Goal: Task Accomplishment & Management: Contribute content

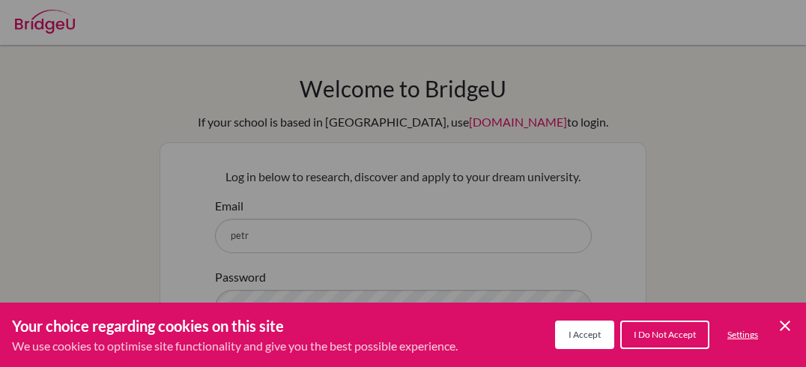
click at [637, 337] on span "I Do Not Accept" at bounding box center [665, 334] width 62 height 11
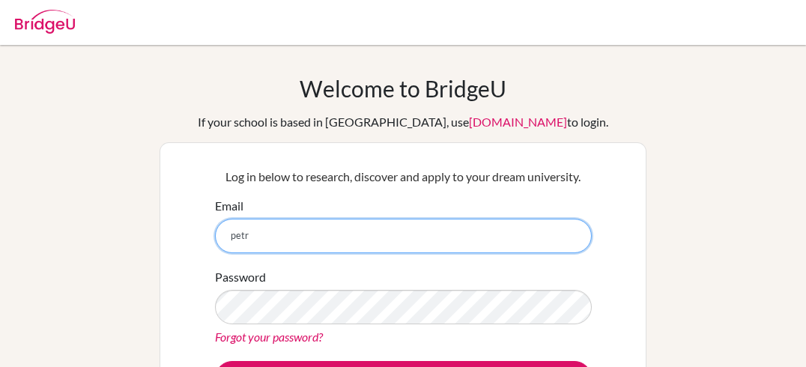
click at [511, 226] on input "petr" at bounding box center [403, 236] width 377 height 34
type input "petra.hanga.buru@gmail.com"
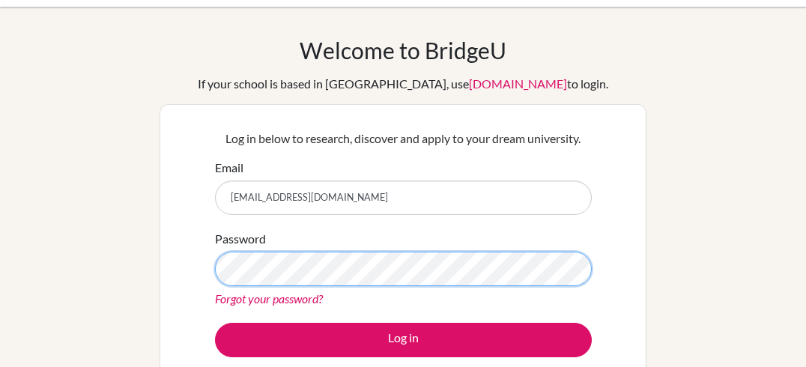
scroll to position [112, 0]
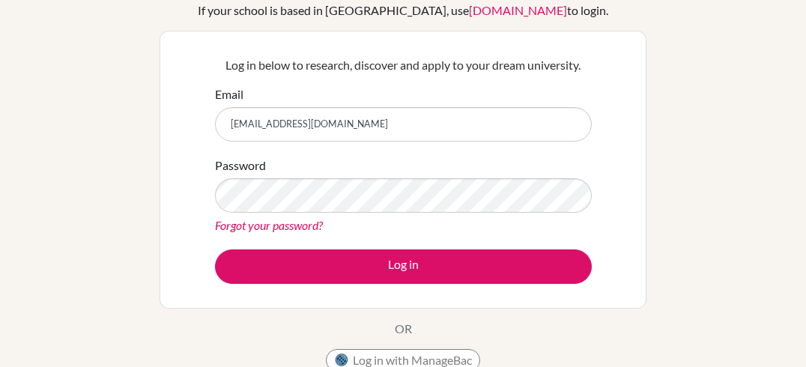
click at [297, 226] on link "Forgot your password?" at bounding box center [269, 225] width 108 height 14
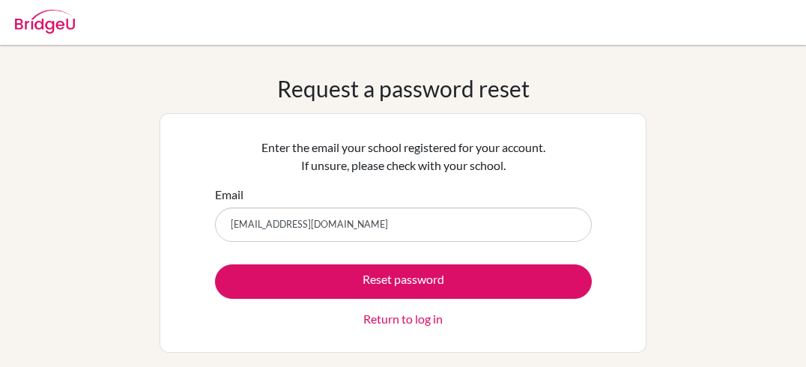
type input "[EMAIL_ADDRESS][DOMAIN_NAME]"
click at [215, 264] on button "Reset password" at bounding box center [403, 281] width 377 height 34
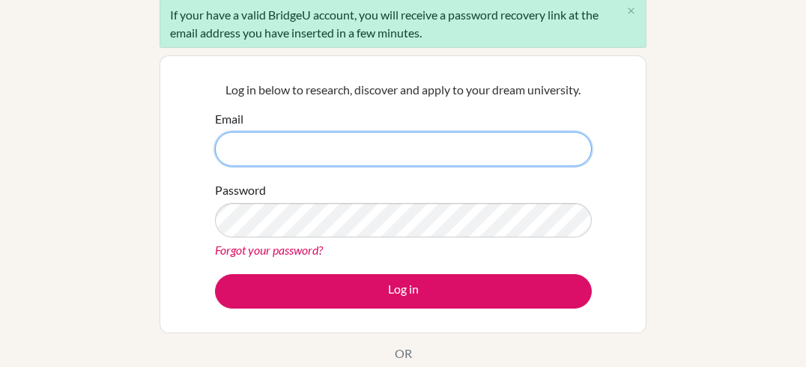
scroll to position [159, 0]
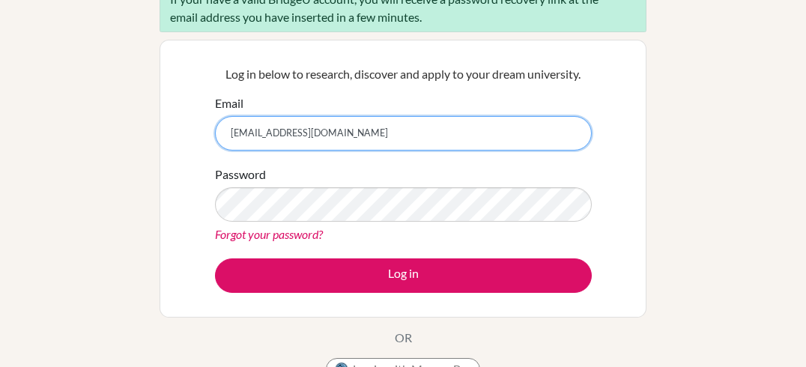
type input "[EMAIL_ADDRESS][DOMAIN_NAME]"
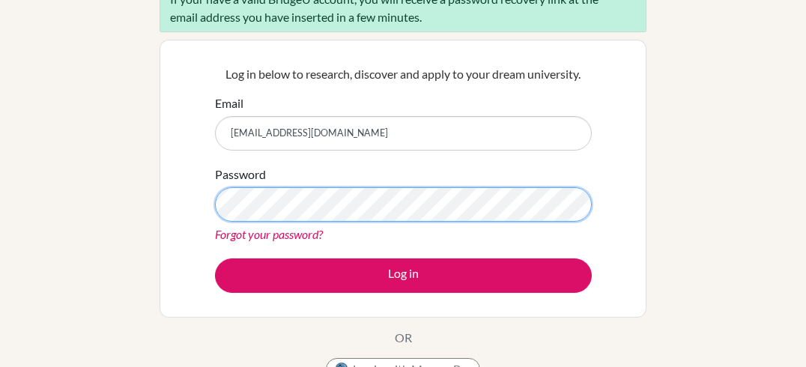
click at [215, 258] on button "Log in" at bounding box center [403, 275] width 377 height 34
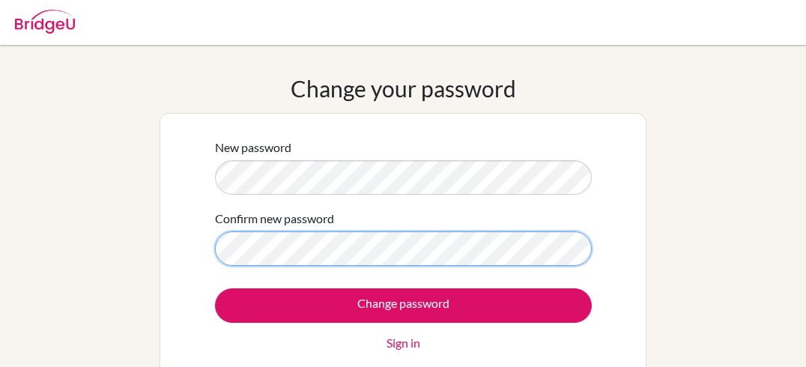
click at [215, 288] on input "Change password" at bounding box center [403, 305] width 377 height 34
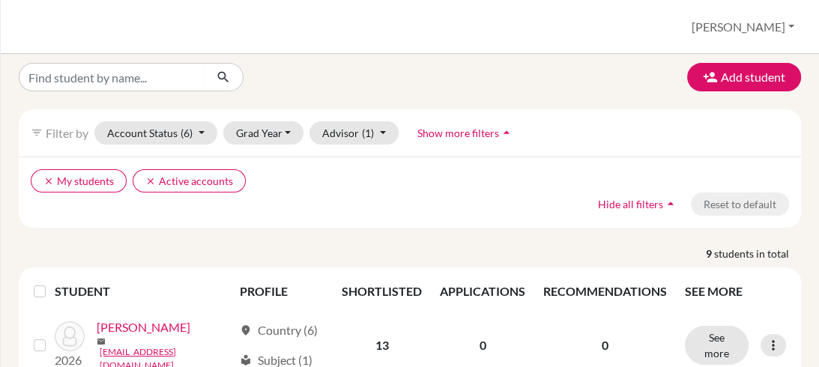
scroll to position [7, 0]
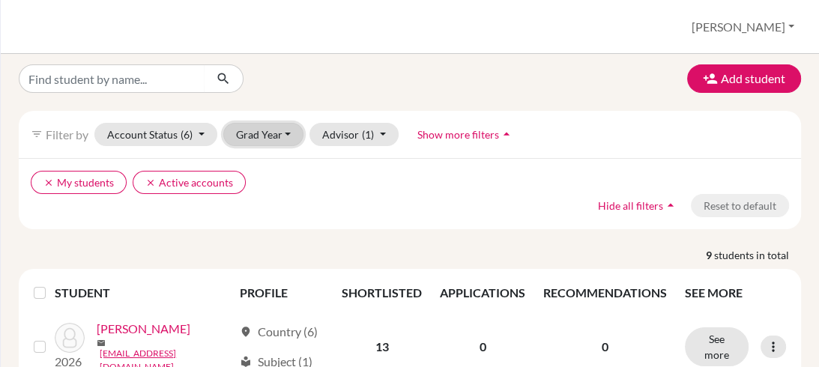
click at [281, 127] on button "Grad Year" at bounding box center [263, 134] width 81 height 23
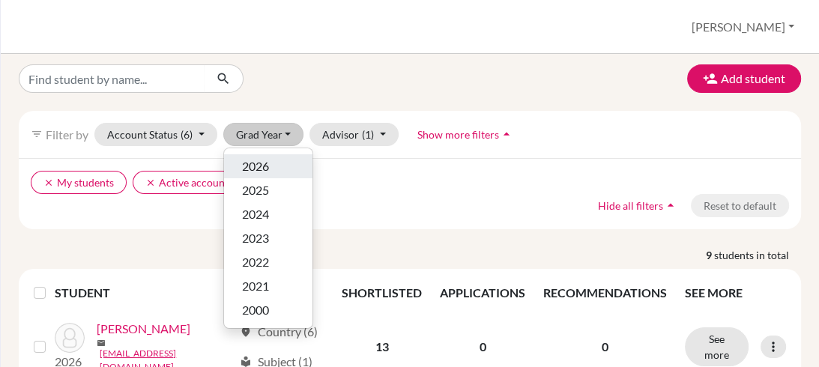
click at [274, 164] on div "2026" at bounding box center [268, 166] width 52 height 18
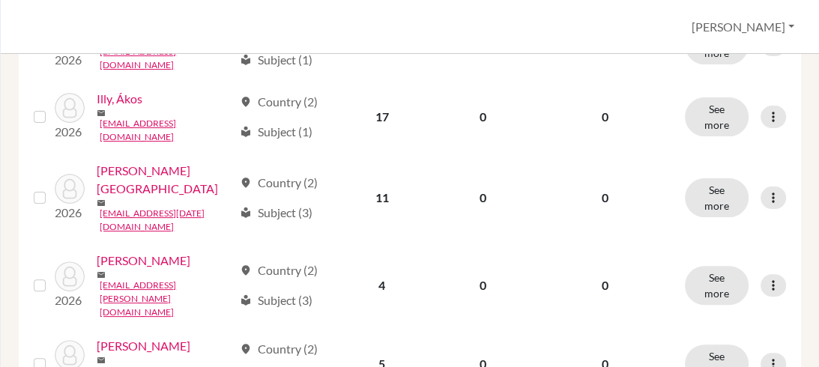
scroll to position [322, 0]
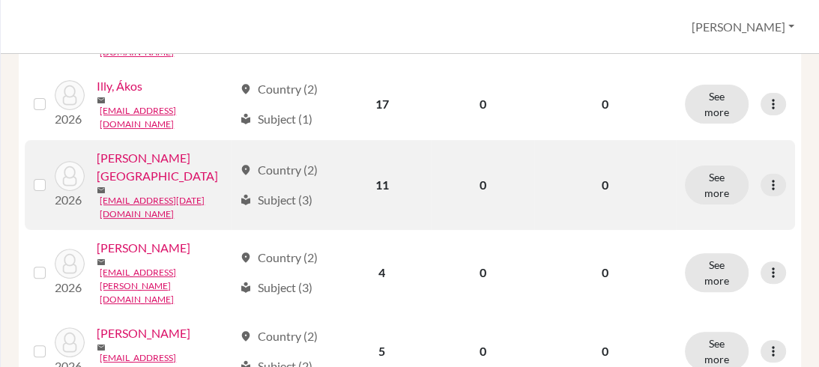
click at [168, 150] on link "Marton, Dániel" at bounding box center [165, 167] width 136 height 36
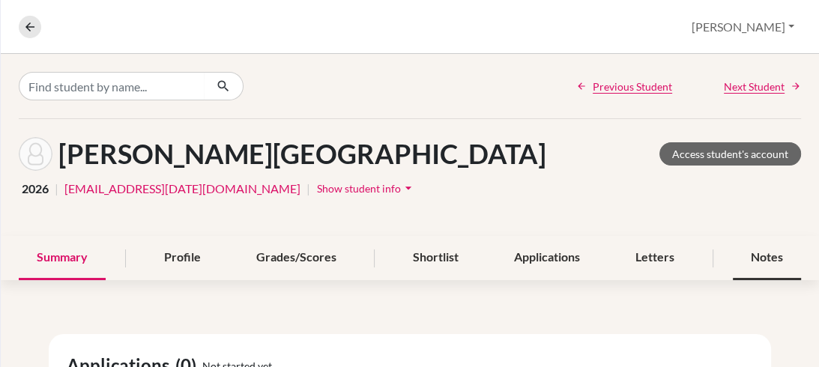
click at [750, 264] on div "Notes" at bounding box center [766, 258] width 68 height 44
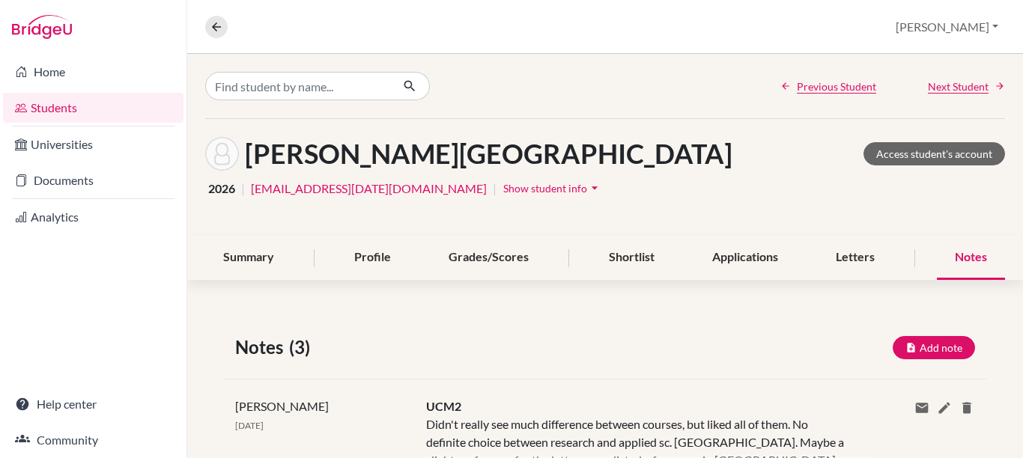
click at [615, 85] on div "Previous Student Next Student" at bounding box center [605, 86] width 836 height 64
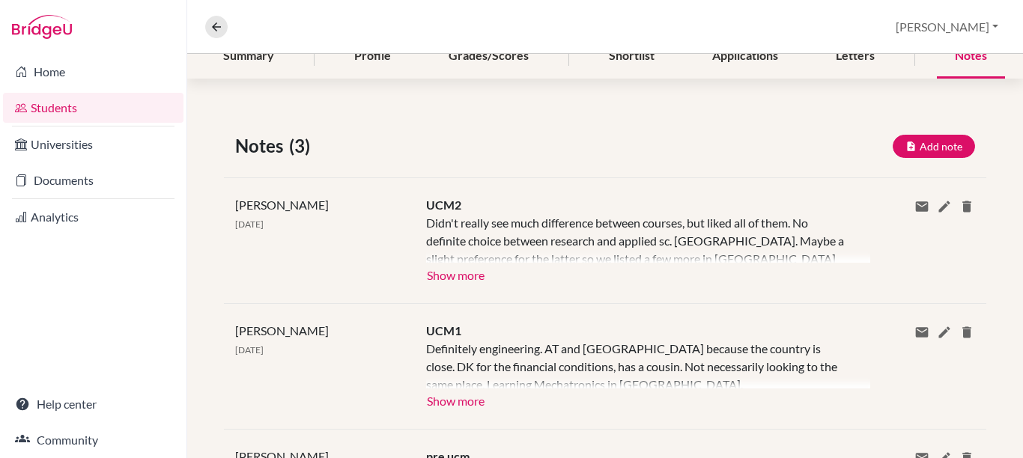
scroll to position [197, 0]
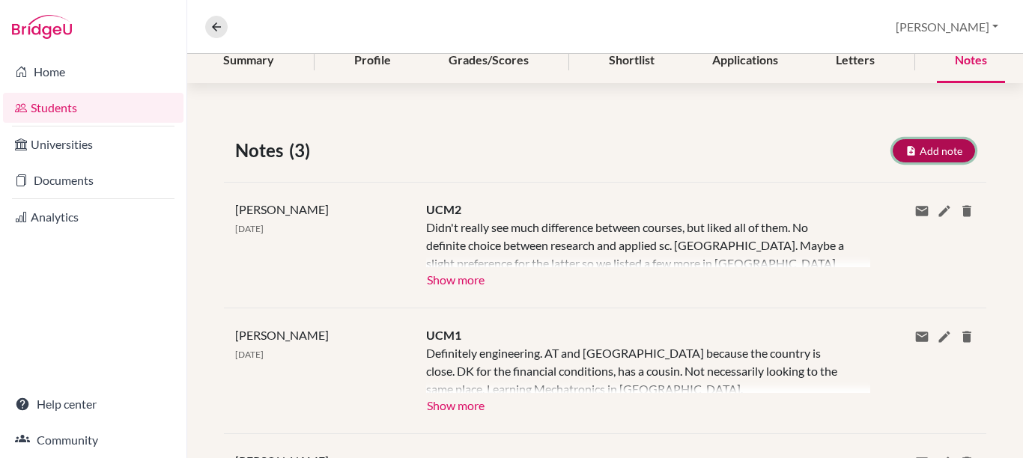
click at [818, 160] on button "Add note" at bounding box center [934, 150] width 82 height 23
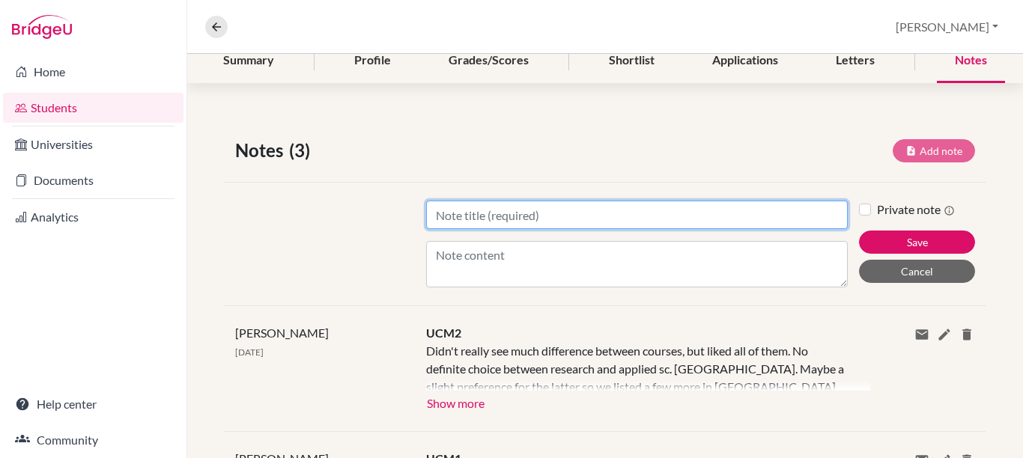
click at [765, 210] on input "Title" at bounding box center [637, 215] width 422 height 28
type input "Session 1"
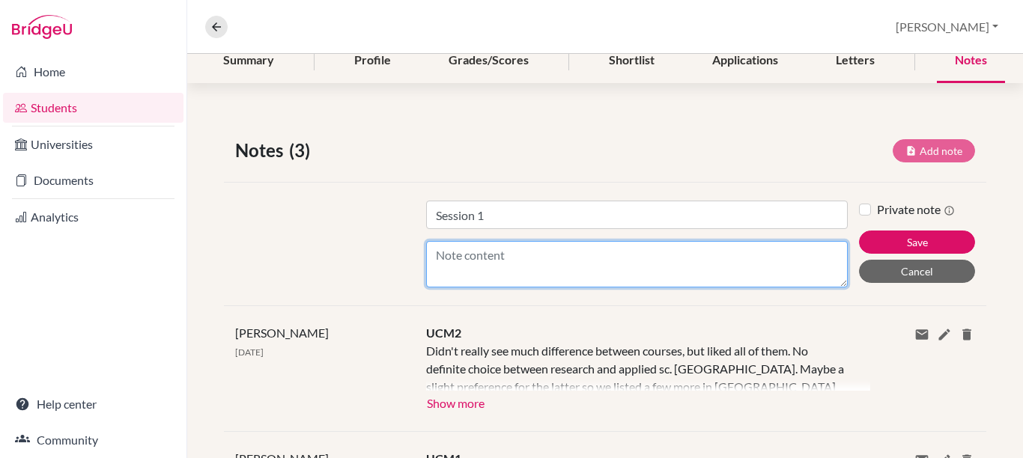
click at [729, 245] on textarea "Content" at bounding box center [637, 264] width 422 height 46
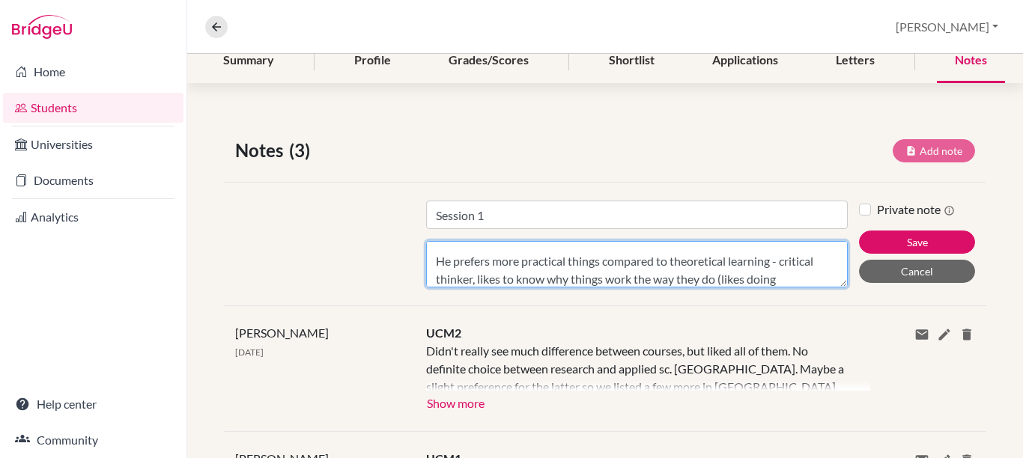
scroll to position [102, 0]
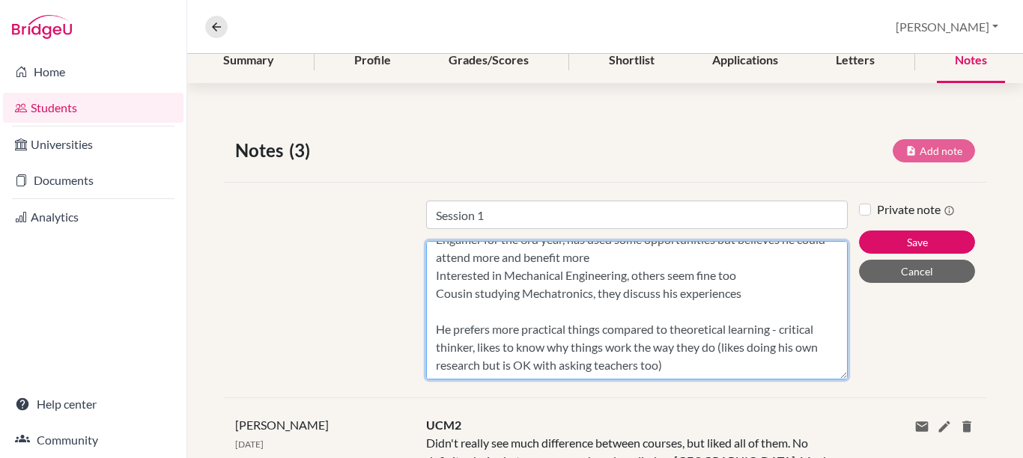
drag, startPoint x: 827, startPoint y: 285, endPoint x: 817, endPoint y: 377, distance: 93.4
click at [817, 366] on textarea "Engamer for the 3rd year, has used some opportunities but believes he could att…" at bounding box center [637, 310] width 422 height 139
click at [553, 288] on textarea "Engamer for the 3rd year, has used some opportunities but believes he could att…" at bounding box center [637, 310] width 422 height 139
click at [548, 300] on textarea "Engamer for the 3rd year, has used some opportunities but believes he could att…" at bounding box center [637, 310] width 422 height 139
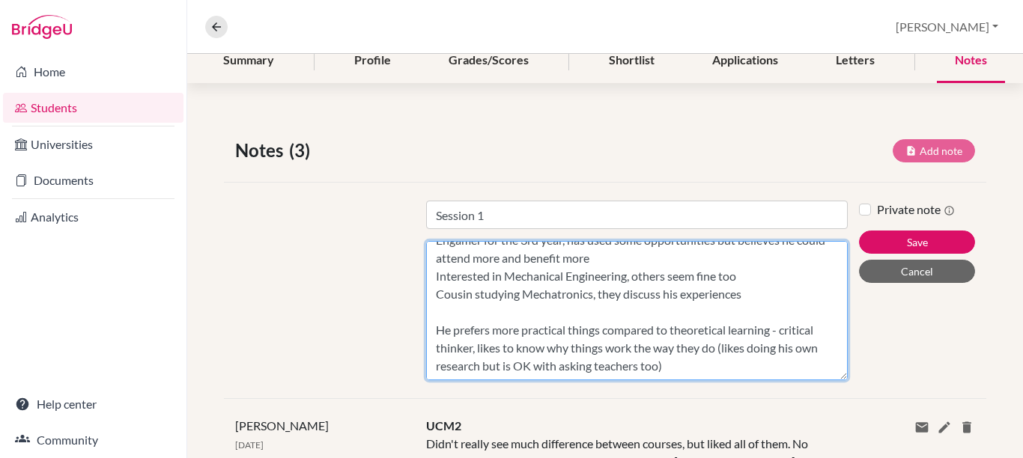
click at [756, 366] on textarea "Engamer for the 3rd year, has used some opportunities but believes he could att…" at bounding box center [637, 310] width 422 height 139
click at [786, 339] on textarea "Engamer for the 3rd year, has used some opportunities but believes he could att…" at bounding box center [637, 310] width 422 height 139
click at [786, 337] on textarea "Engamer for the 3rd year, has used some opportunities but believes he could att…" at bounding box center [637, 310] width 422 height 139
click at [705, 353] on textarea "Engamer for the 3rd year, has used some opportunities but believes he could att…" at bounding box center [637, 310] width 422 height 139
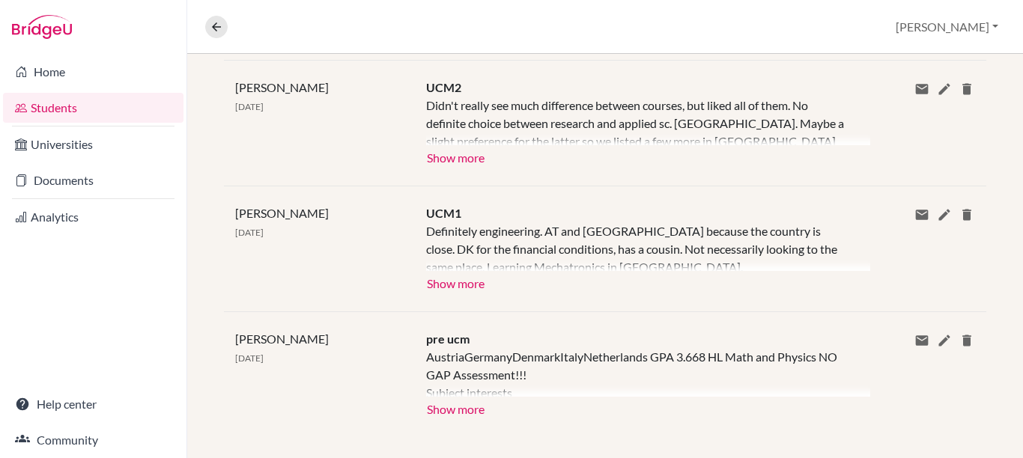
scroll to position [550, 0]
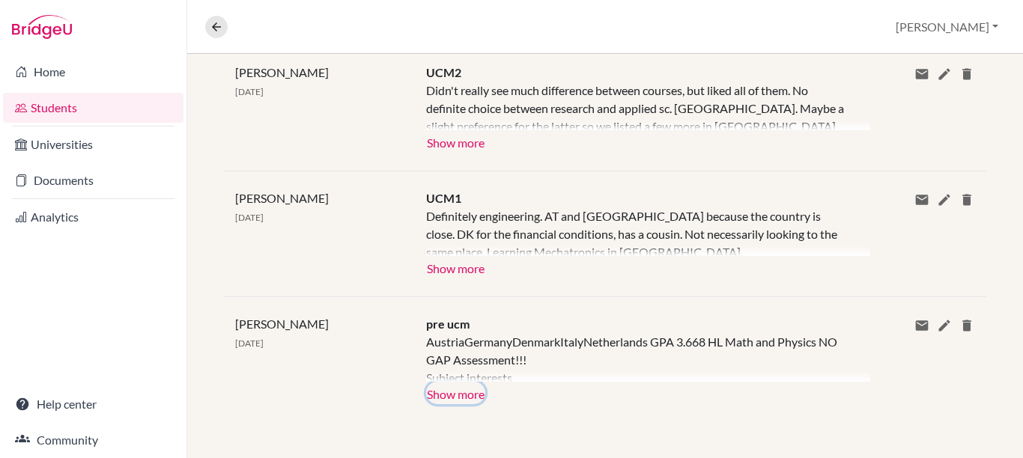
click at [464, 366] on button "Show more" at bounding box center [455, 393] width 59 height 22
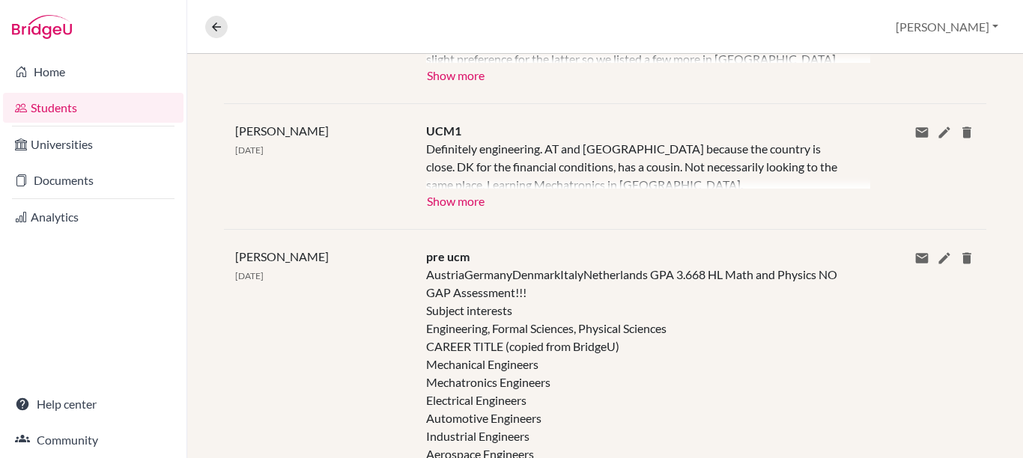
scroll to position [613, 0]
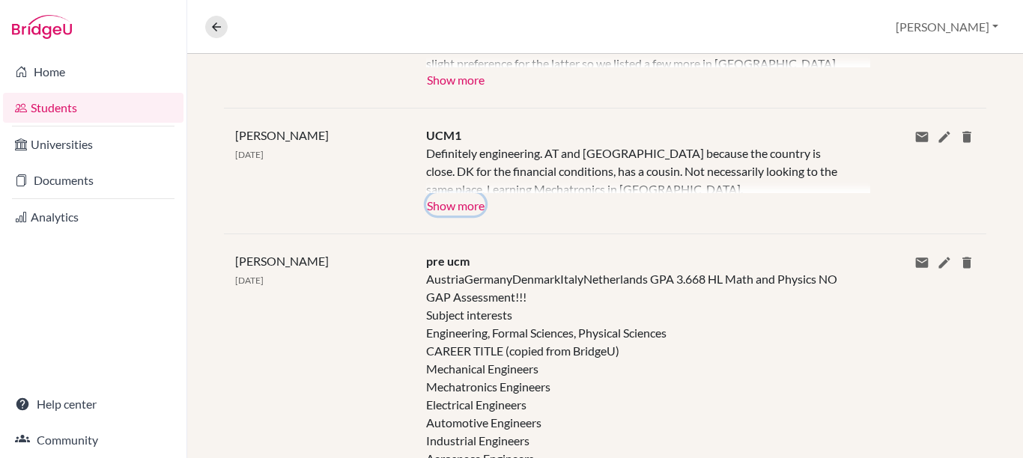
click at [467, 207] on button "Show more" at bounding box center [455, 204] width 59 height 22
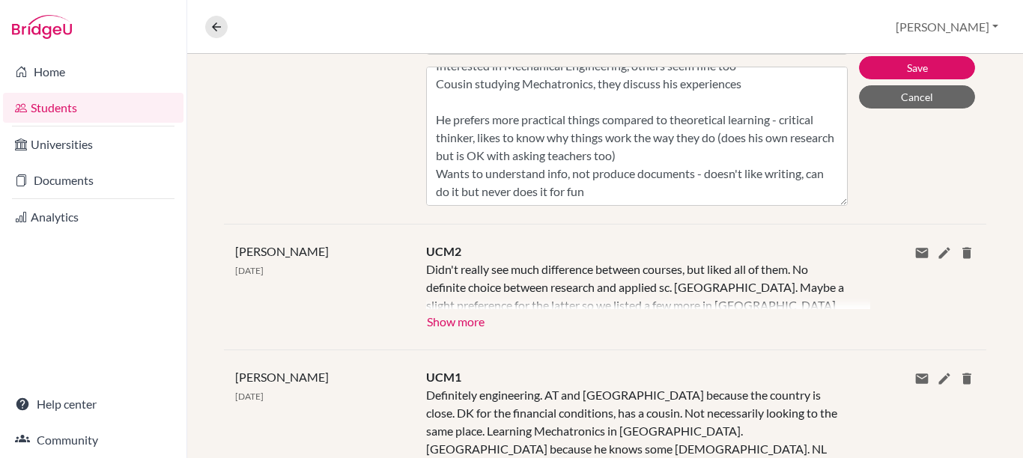
scroll to position [350, 0]
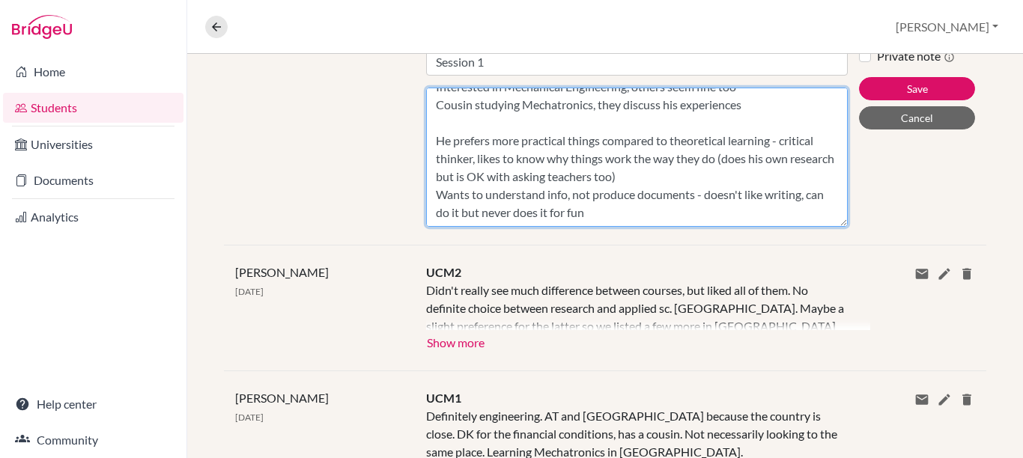
click at [646, 217] on textarea "Engamer for the 3rd year, has used some opportunities but believes he could att…" at bounding box center [637, 157] width 422 height 139
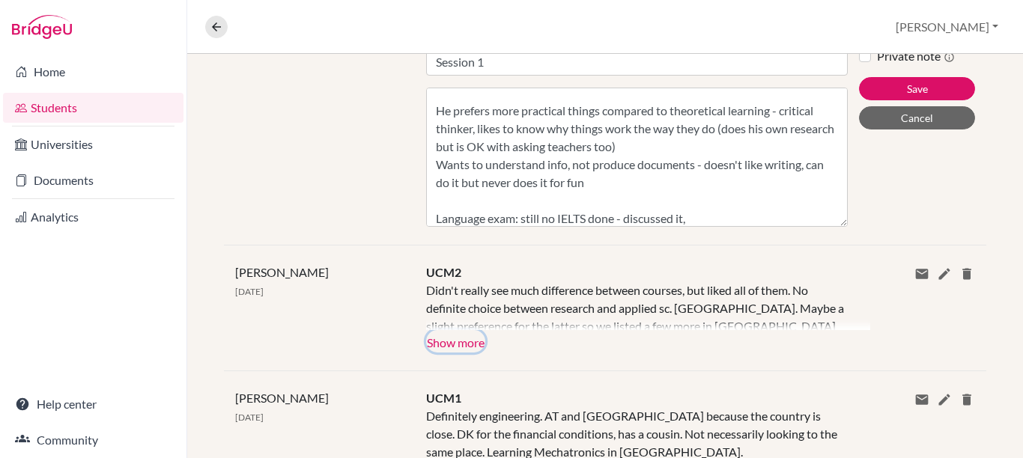
click at [461, 346] on button "Show more" at bounding box center [455, 341] width 59 height 22
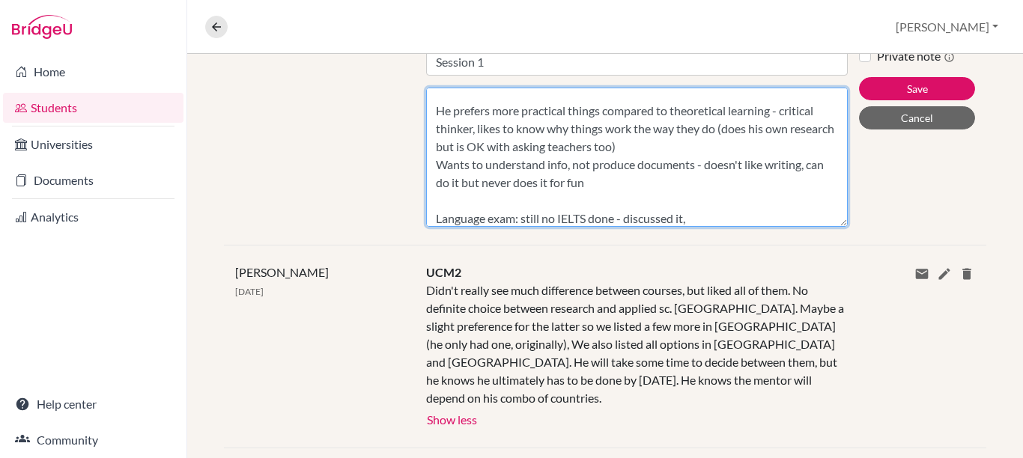
click at [745, 219] on textarea "Engamer for the 3rd year, has used some opportunities but believes he could att…" at bounding box center [637, 157] width 422 height 139
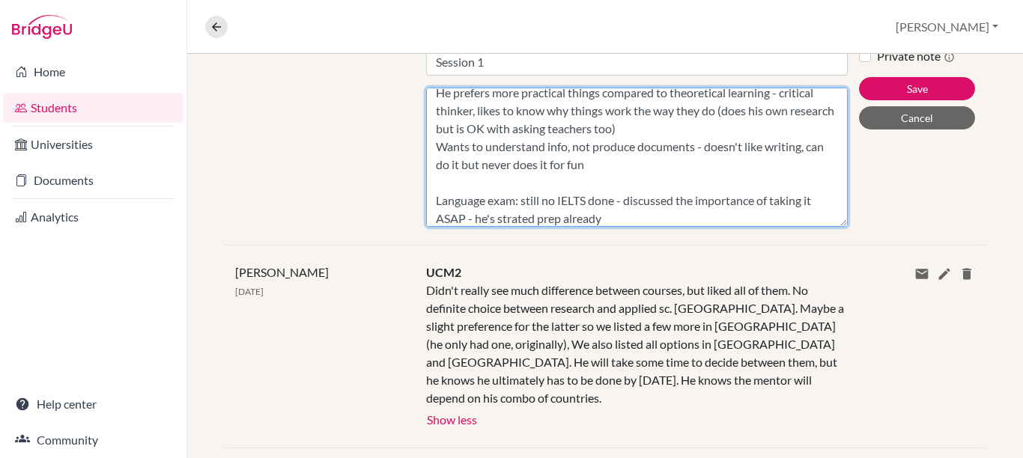
click at [520, 225] on textarea "Engamer for the 3rd year, has used some opportunities but believes he could att…" at bounding box center [637, 157] width 422 height 139
click at [610, 221] on textarea "Engamer for the 3rd year, has used some opportunities but believes he could att…" at bounding box center [637, 157] width 422 height 139
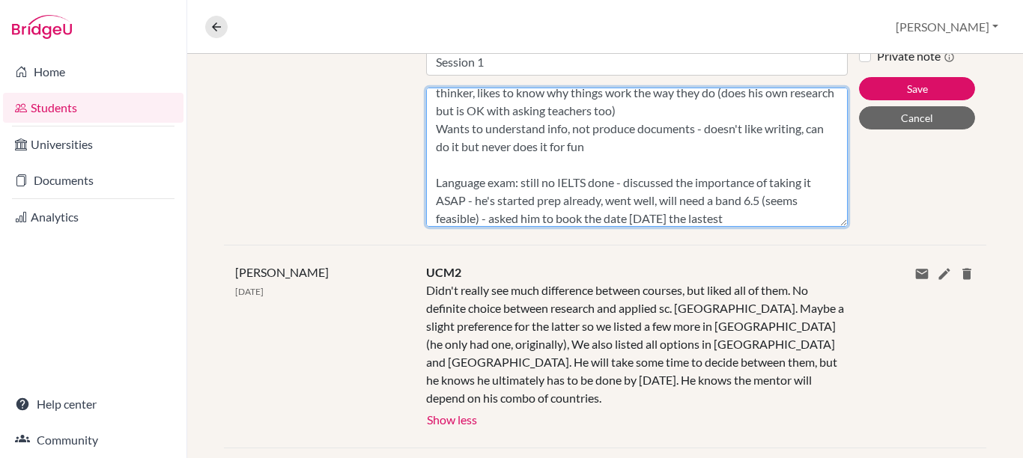
click at [712, 218] on textarea "Engamer for the 3rd year, has used some opportunities but believes he could att…" at bounding box center [637, 157] width 422 height 139
click at [736, 211] on textarea "Engamer for the 3rd year, has used some opportunities but believes he could att…" at bounding box center [637, 157] width 422 height 139
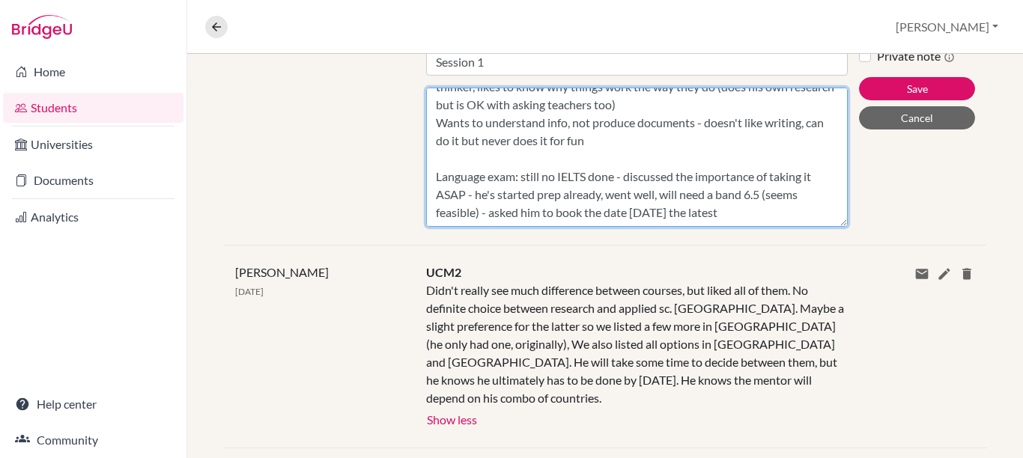
scroll to position [153, 0]
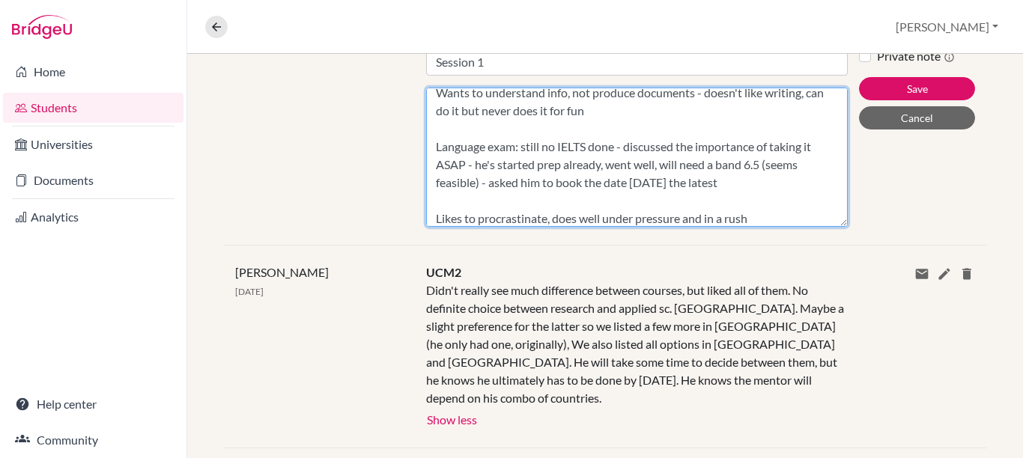
click at [744, 182] on textarea "Engamer for the 3rd year, has used some opportunities but believes he could att…" at bounding box center [637, 157] width 422 height 139
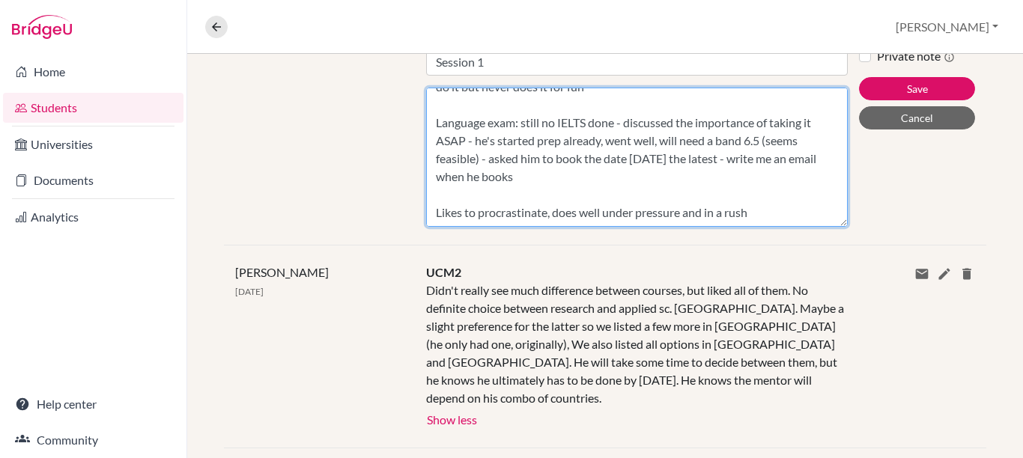
click at [764, 201] on textarea "Engamer for the 3rd year, has used some opportunities but believes he could att…" at bounding box center [637, 157] width 422 height 139
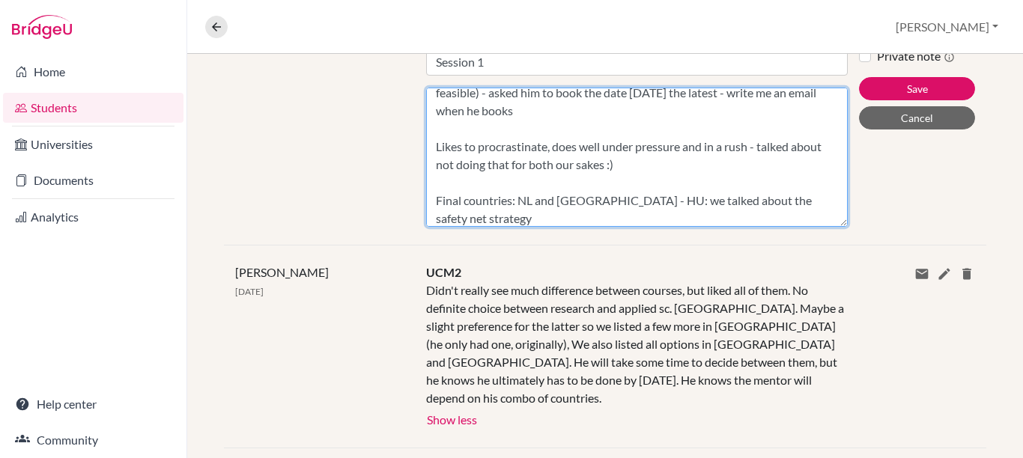
scroll to position [267, 0]
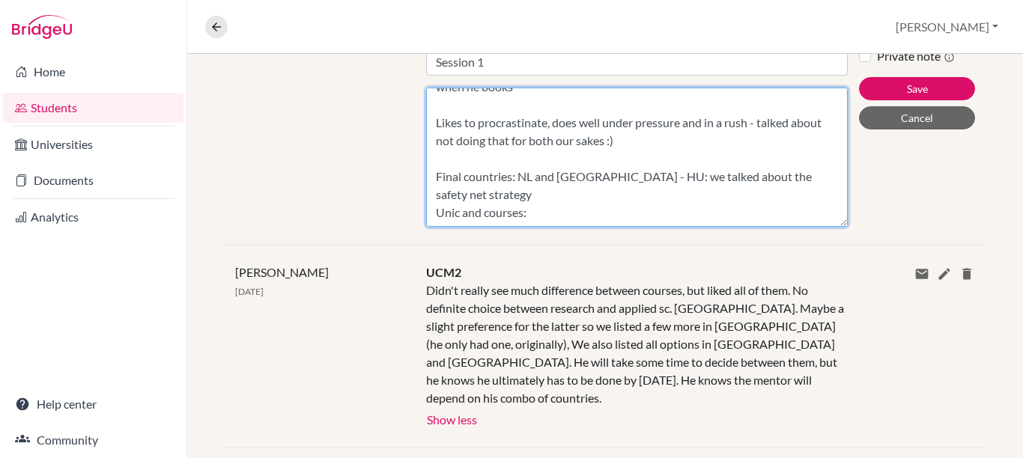
click at [453, 210] on textarea "Engamer for the 3rd year, has used some opportunities but believes he could att…" at bounding box center [637, 157] width 422 height 139
click at [527, 216] on textarea "Engamer for the 3rd year, has used some opportunities but believes he could att…" at bounding box center [637, 157] width 422 height 139
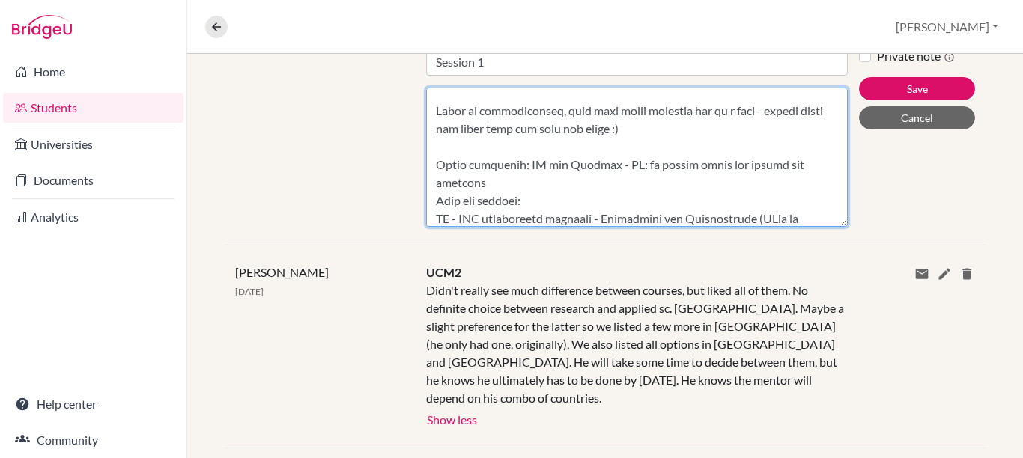
scroll to position [297, 0]
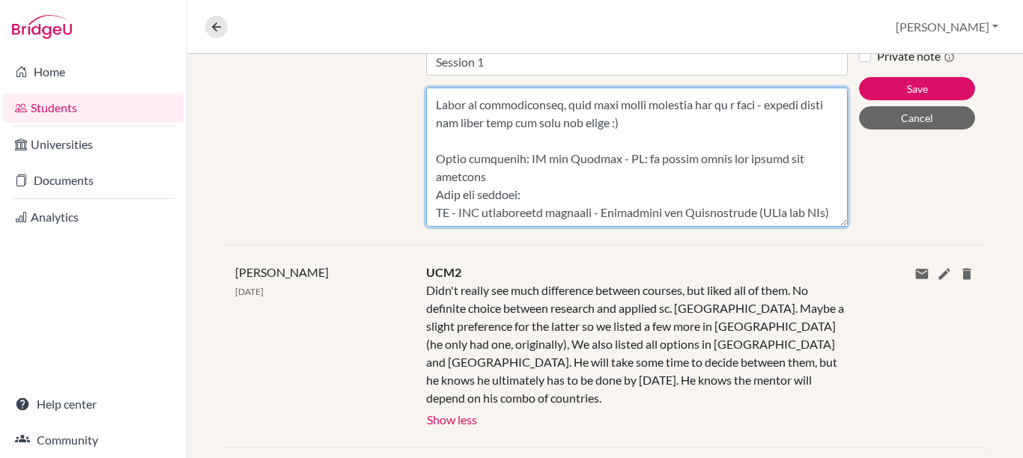
click at [802, 202] on textarea "Content" at bounding box center [637, 157] width 422 height 139
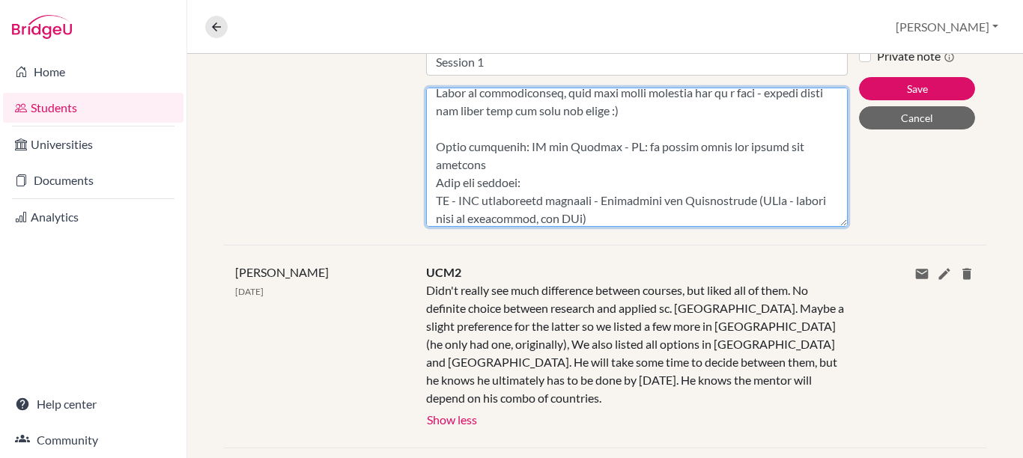
click at [612, 212] on textarea "Content" at bounding box center [637, 157] width 422 height 139
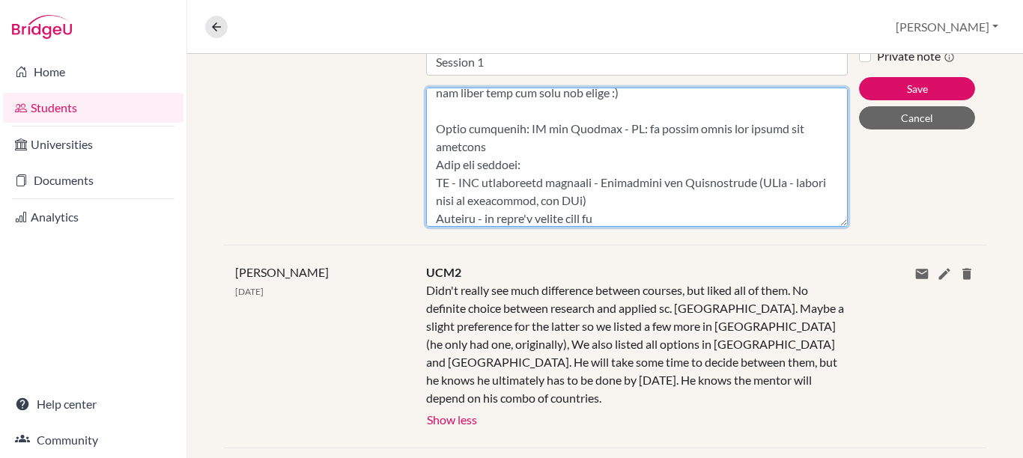
click at [622, 206] on textarea "Content" at bounding box center [637, 157] width 422 height 139
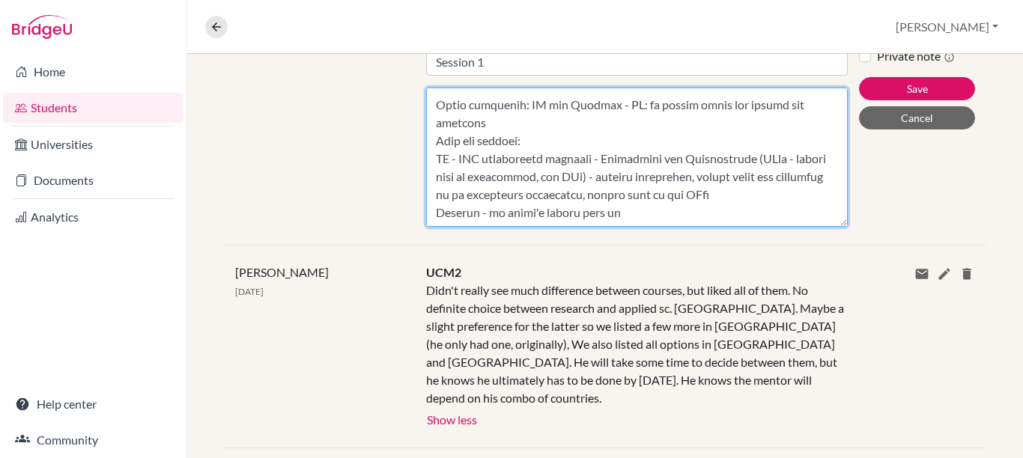
click at [788, 227] on textarea "Content" at bounding box center [637, 157] width 422 height 139
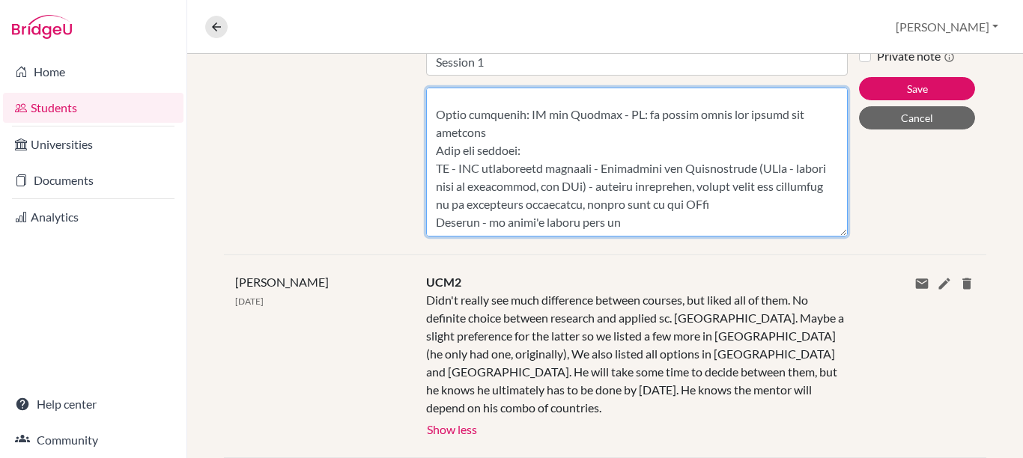
scroll to position [346, 0]
drag, startPoint x: 826, startPoint y: 225, endPoint x: 821, endPoint y: 258, distance: 33.4
click at [818, 237] on textarea "Content" at bounding box center [637, 163] width 422 height 150
click at [601, 214] on textarea "Content" at bounding box center [637, 163] width 422 height 150
click at [601, 207] on textarea "Content" at bounding box center [637, 163] width 422 height 150
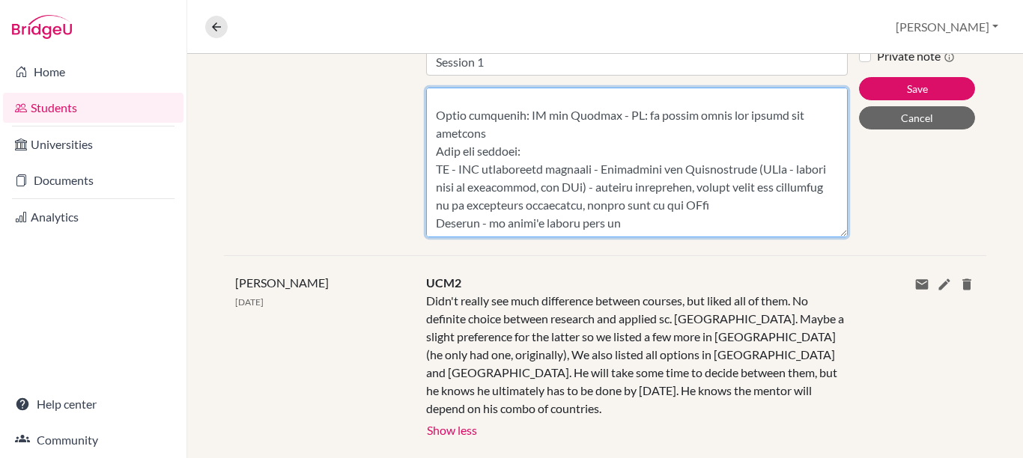
click at [521, 120] on textarea "Content" at bounding box center [637, 163] width 422 height 150
click at [604, 203] on textarea "Content" at bounding box center [637, 163] width 422 height 150
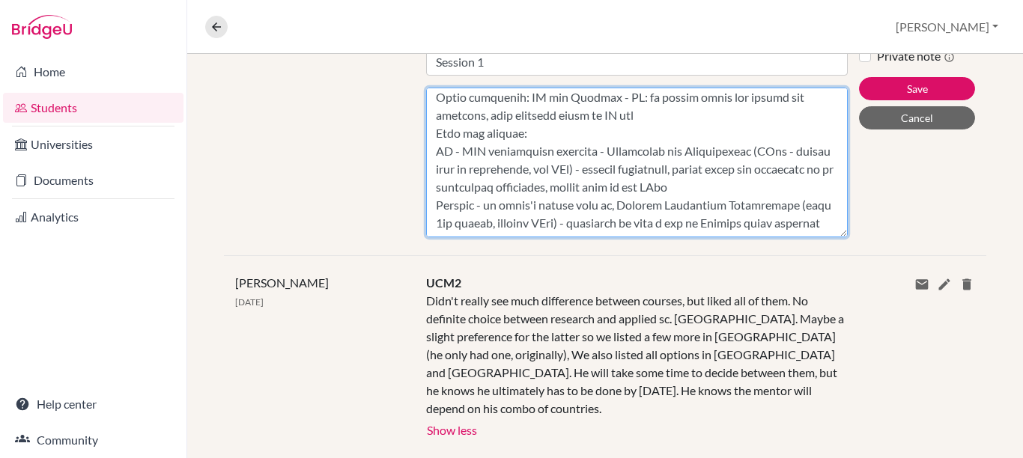
scroll to position [364, 0]
drag, startPoint x: 569, startPoint y: 221, endPoint x: 698, endPoint y: 221, distance: 128.8
click at [698, 221] on textarea "Content" at bounding box center [637, 163] width 422 height 150
click at [765, 183] on textarea "Content" at bounding box center [637, 163] width 422 height 150
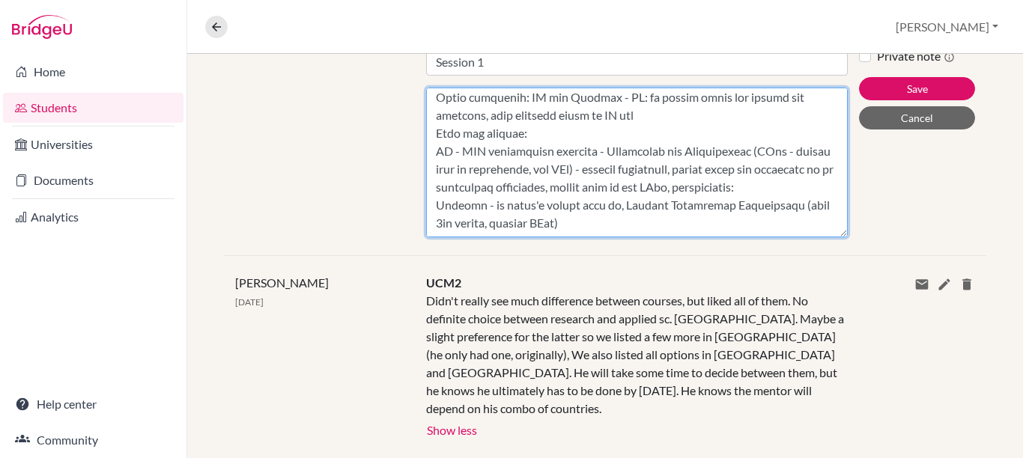
paste textarea "difficult to find a job in Aalborg while studying"
click at [666, 206] on textarea "Content" at bounding box center [637, 163] width 422 height 150
click at [782, 210] on textarea "Content" at bounding box center [637, 163] width 422 height 150
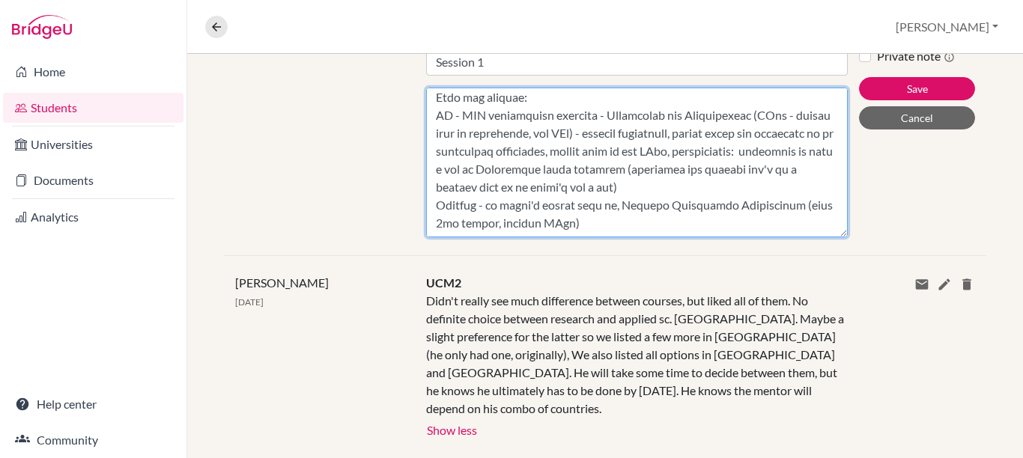
click at [653, 222] on textarea "Content" at bounding box center [637, 163] width 422 height 150
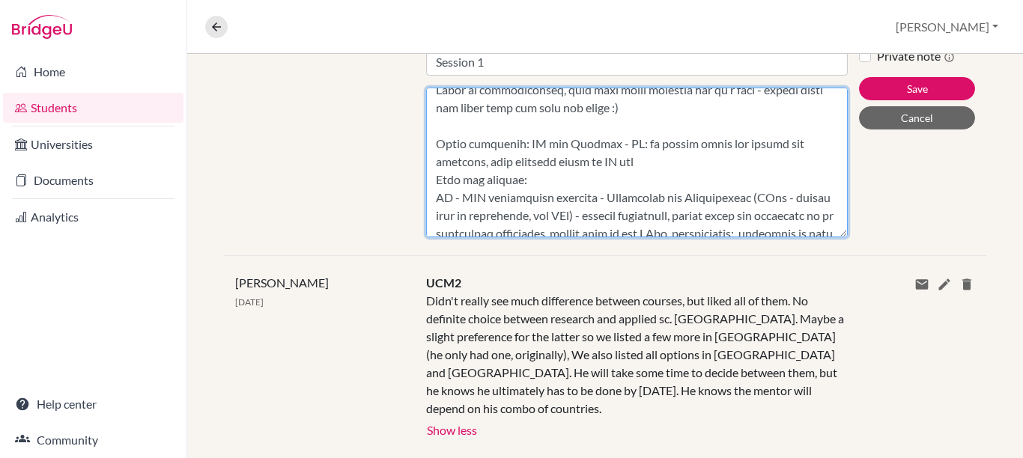
scroll to position [297, 0]
click at [670, 116] on textarea "Content" at bounding box center [637, 163] width 422 height 150
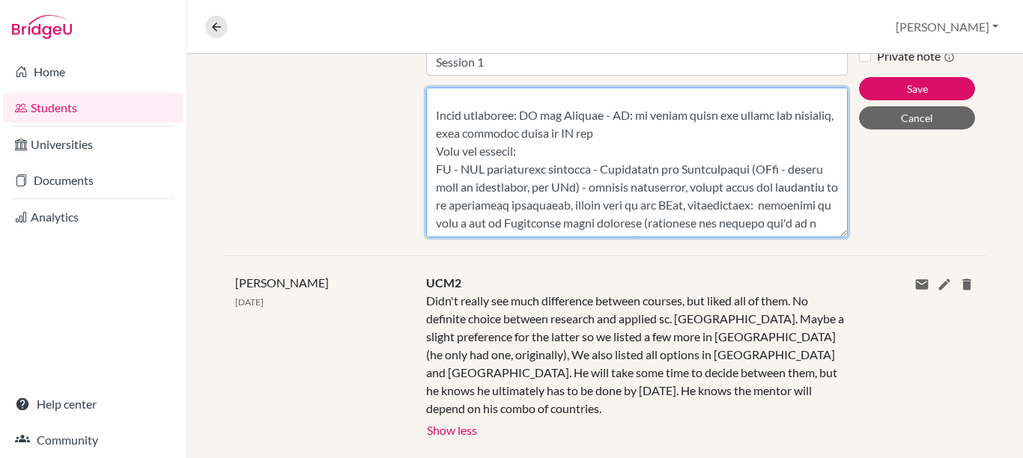
scroll to position [425, 0]
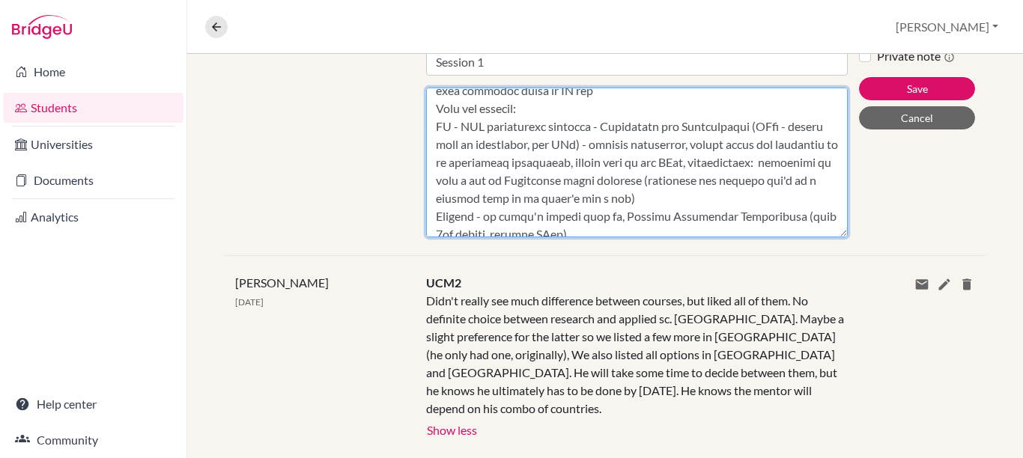
click at [665, 95] on textarea "Content" at bounding box center [637, 163] width 422 height 150
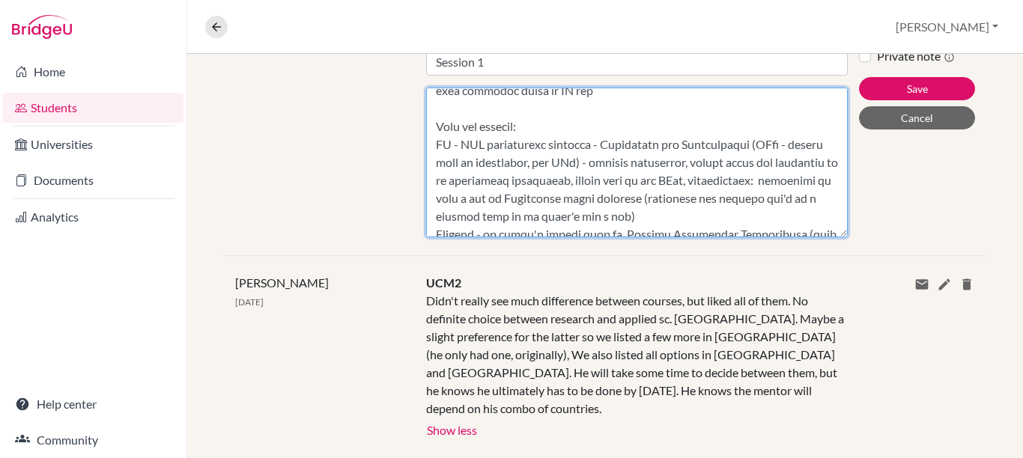
scroll to position [454, 0]
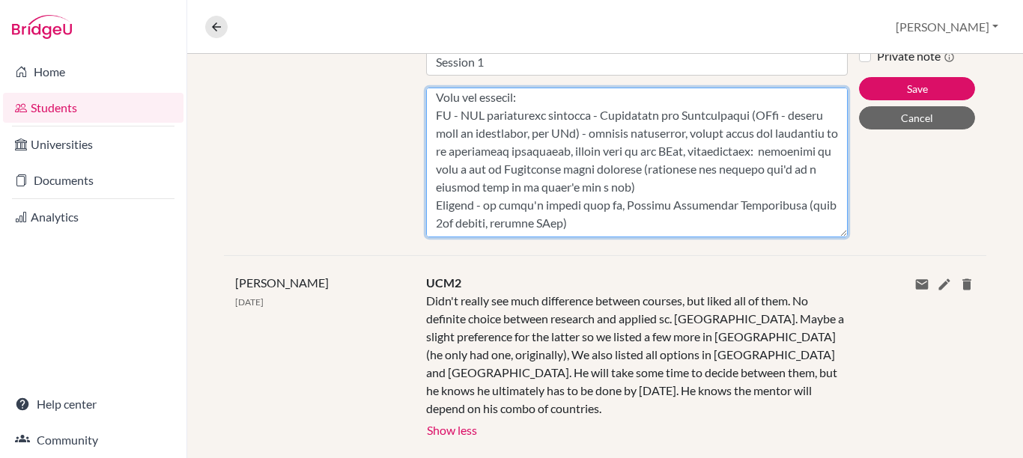
click at [719, 228] on textarea "Content" at bounding box center [637, 163] width 422 height 150
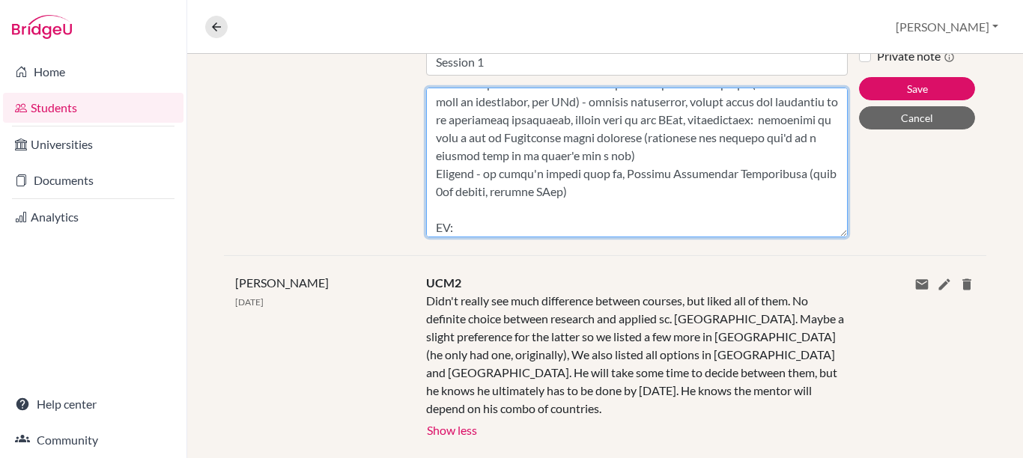
scroll to position [503, 0]
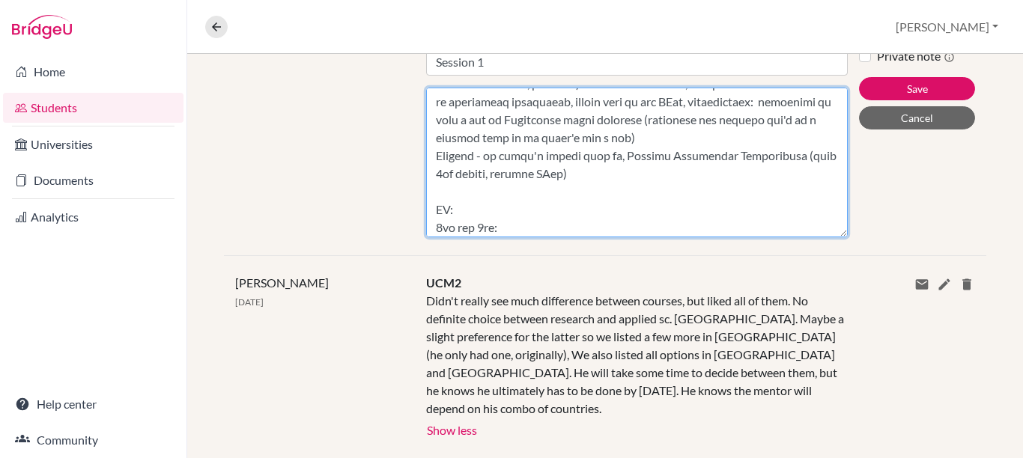
click at [558, 206] on textarea "Content" at bounding box center [637, 163] width 422 height 150
click at [546, 225] on textarea "Content" at bounding box center [637, 163] width 422 height 150
click at [568, 216] on textarea "Content" at bounding box center [637, 163] width 422 height 150
click at [551, 228] on textarea "Content" at bounding box center [637, 163] width 422 height 150
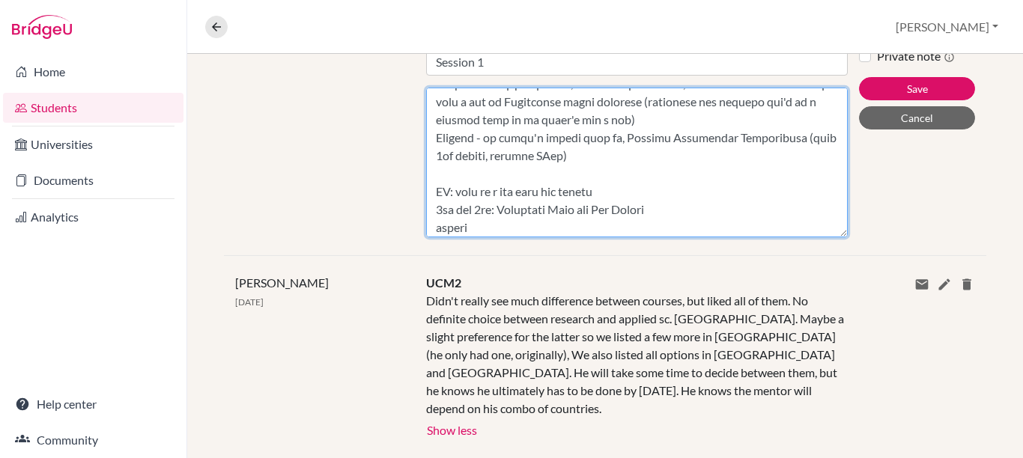
click at [431, 228] on textarea "Content" at bounding box center [637, 163] width 422 height 150
click at [470, 232] on textarea "Content" at bounding box center [637, 163] width 422 height 150
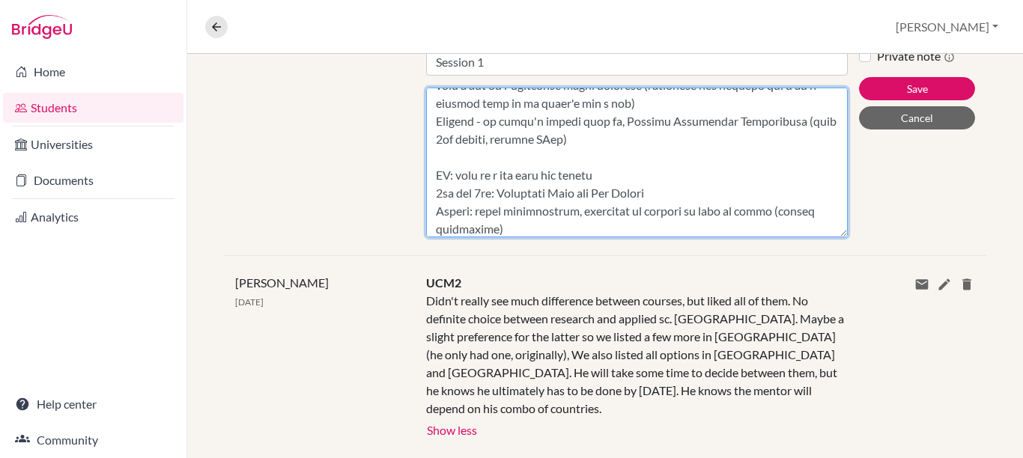
scroll to position [557, 0]
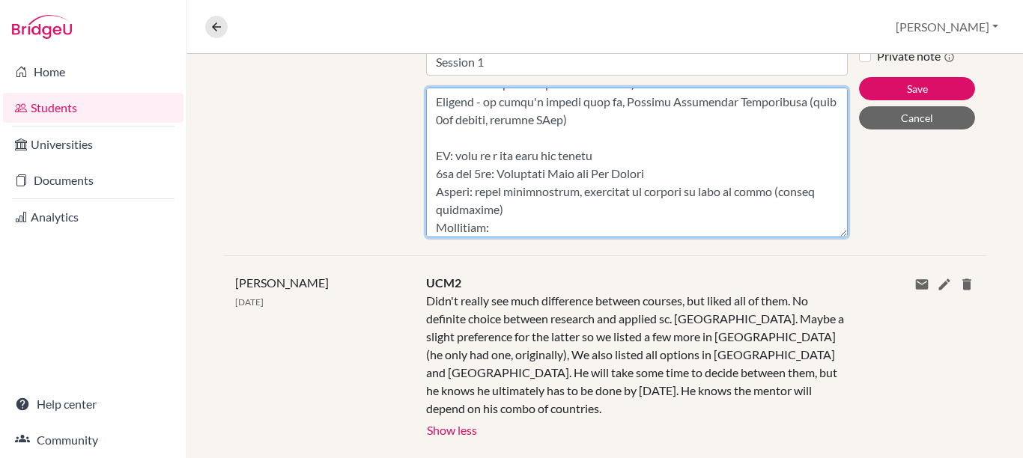
click at [551, 213] on textarea "Content" at bounding box center [637, 163] width 422 height 150
click at [526, 228] on textarea "Content" at bounding box center [637, 163] width 422 height 150
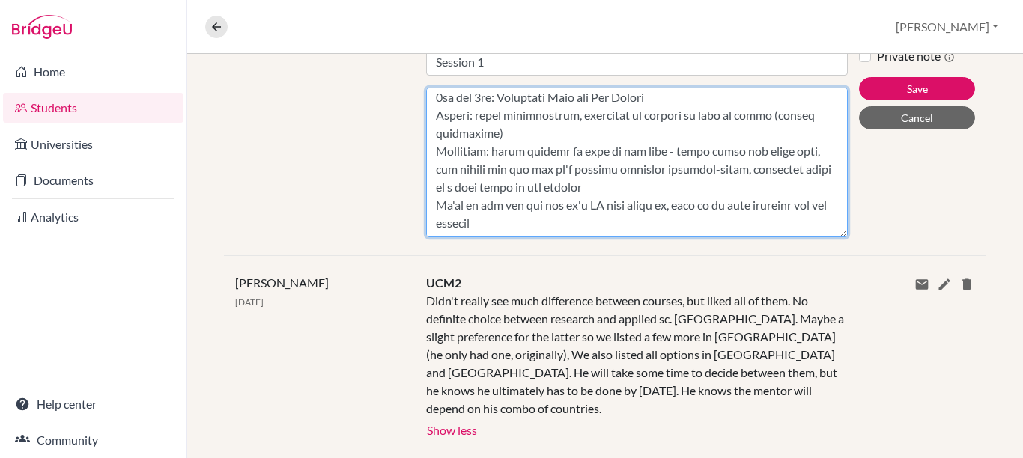
scroll to position [665, 0]
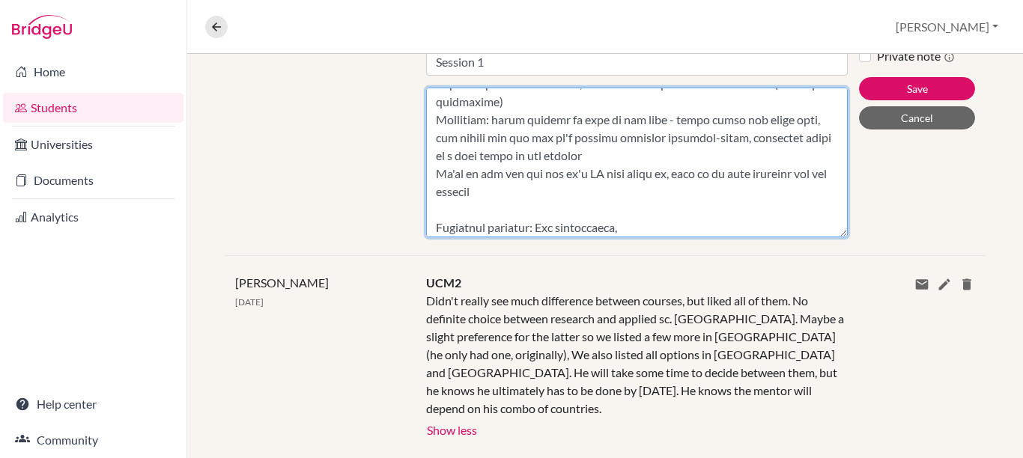
click at [560, 231] on textarea "Content" at bounding box center [637, 163] width 422 height 150
click at [633, 235] on textarea "Content" at bounding box center [637, 163] width 422 height 150
click at [619, 228] on textarea "Content" at bounding box center [637, 163] width 422 height 150
click at [752, 228] on textarea "Content" at bounding box center [637, 163] width 422 height 150
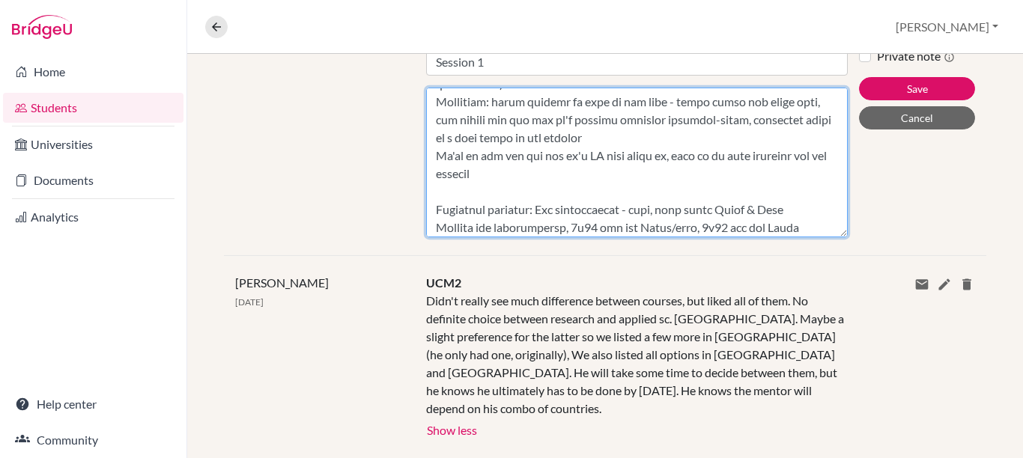
scroll to position [699, 0]
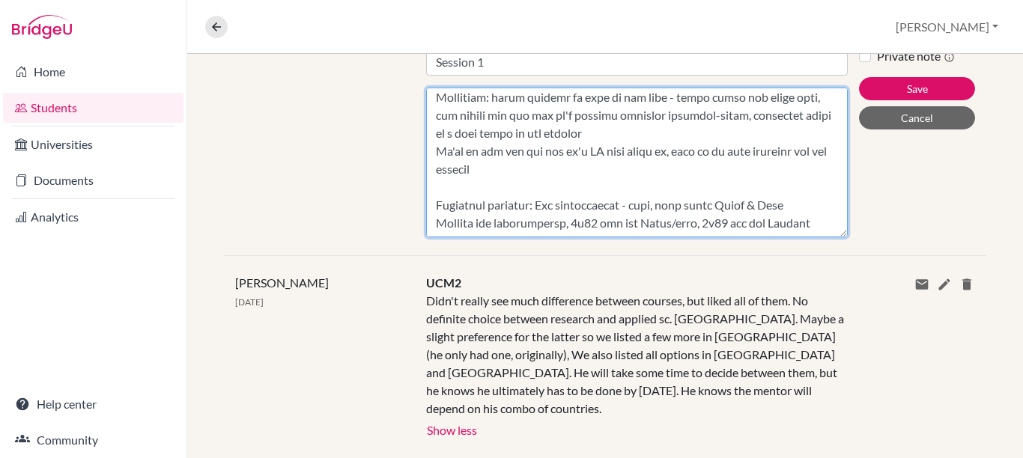
drag, startPoint x: 825, startPoint y: 235, endPoint x: 825, endPoint y: 246, distance: 11.2
click at [818, 237] on textarea "Content" at bounding box center [637, 163] width 422 height 150
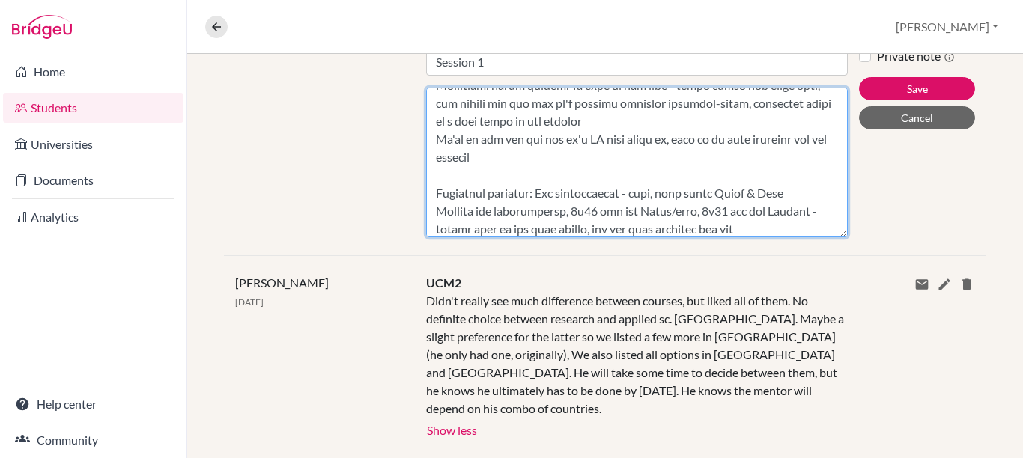
click at [736, 228] on textarea "Content" at bounding box center [637, 163] width 422 height 150
click at [732, 229] on textarea "Content" at bounding box center [637, 163] width 422 height 150
click at [810, 231] on textarea "Content" at bounding box center [637, 163] width 422 height 150
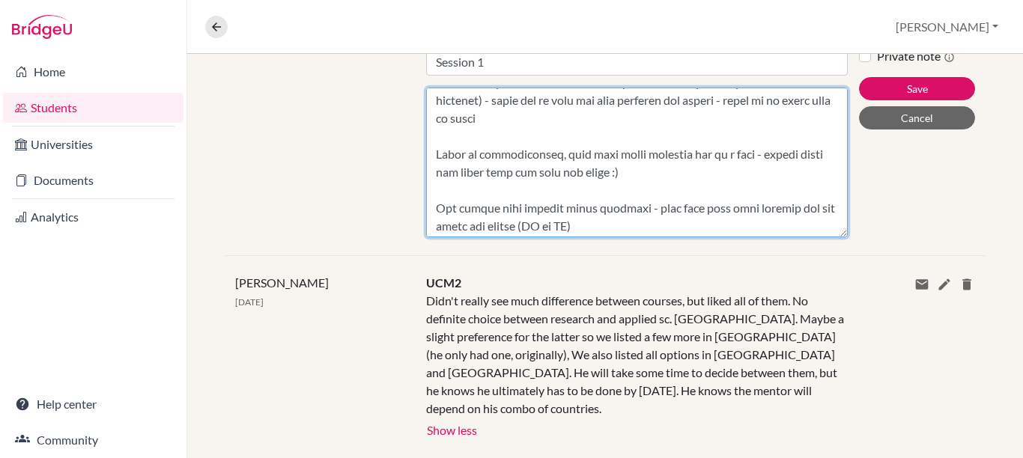
scroll to position [0, 0]
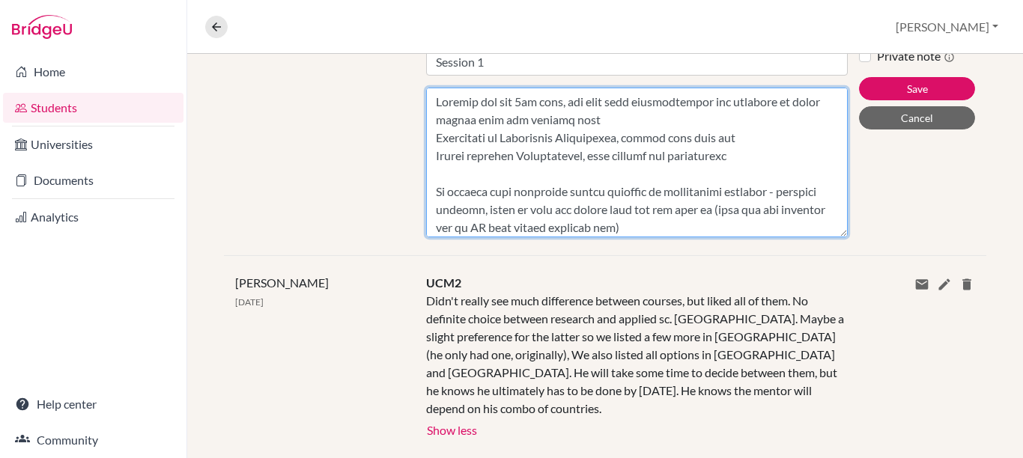
click at [433, 103] on textarea "Content" at bounding box center [637, 163] width 422 height 150
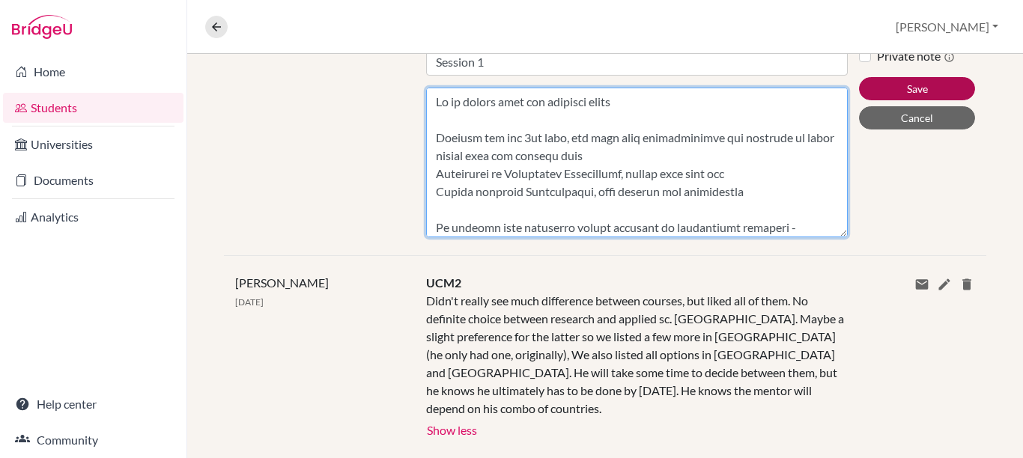
type textarea "To be copied into his progress sheet Engamer for the 3rd year, has used some op…"
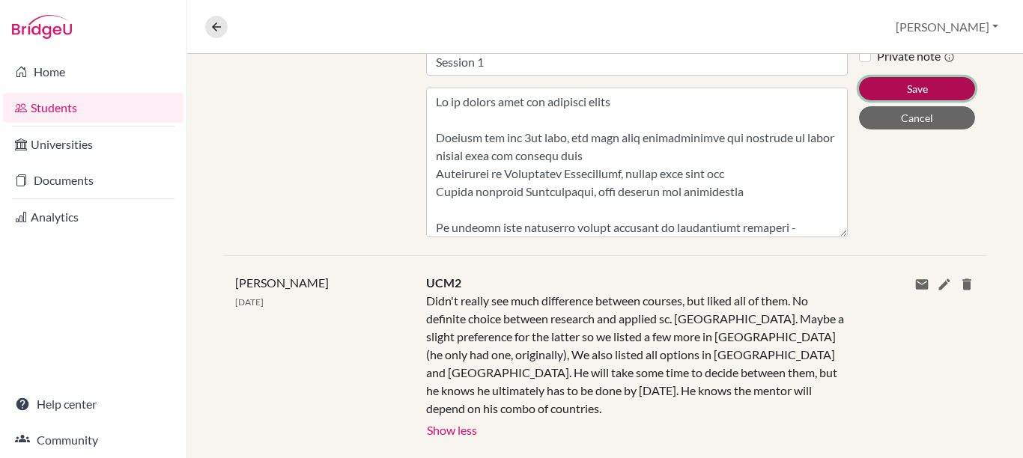
click at [818, 87] on button "Save" at bounding box center [917, 88] width 116 height 23
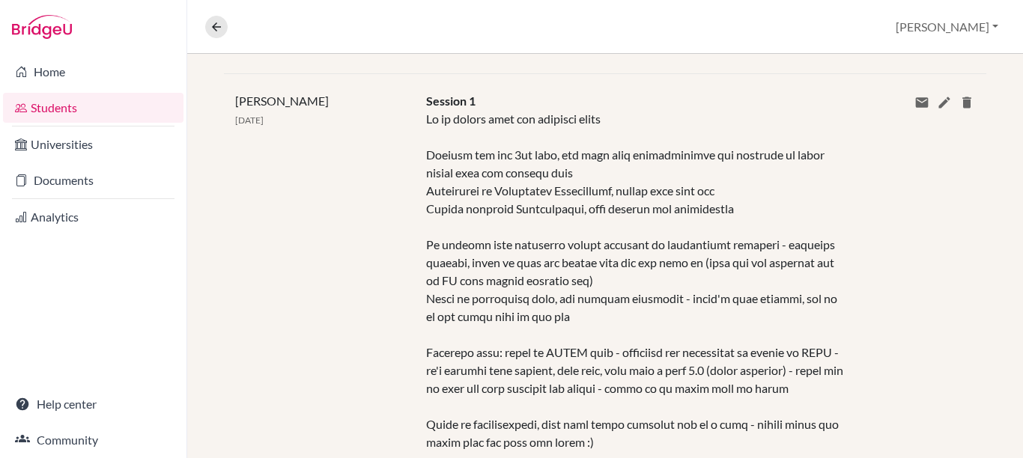
scroll to position [323, 0]
